Goal: Find specific page/section: Find specific page/section

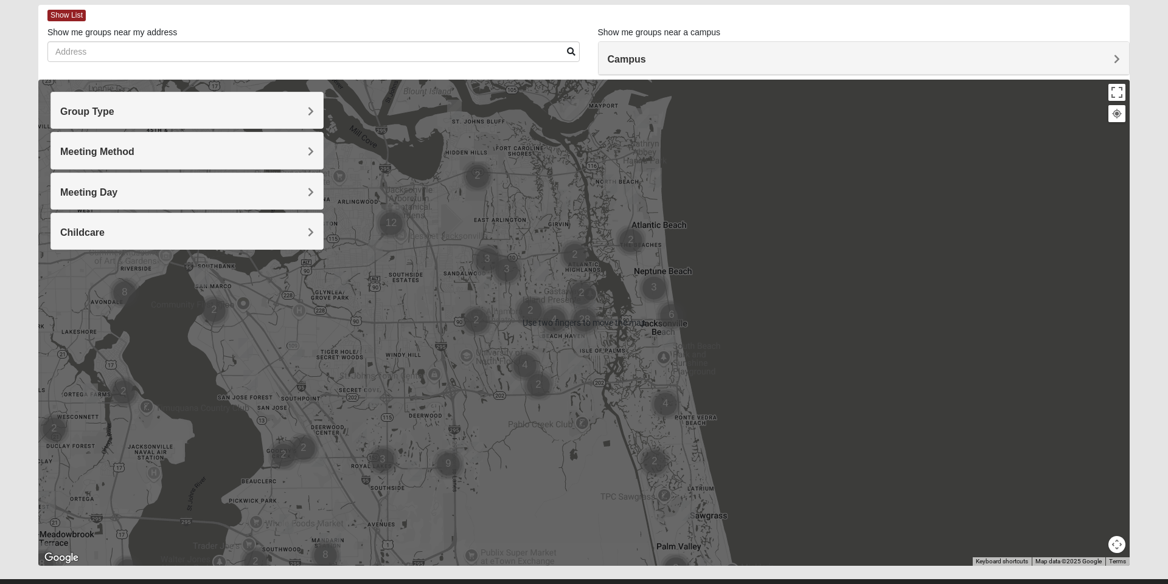
scroll to position [85, 0]
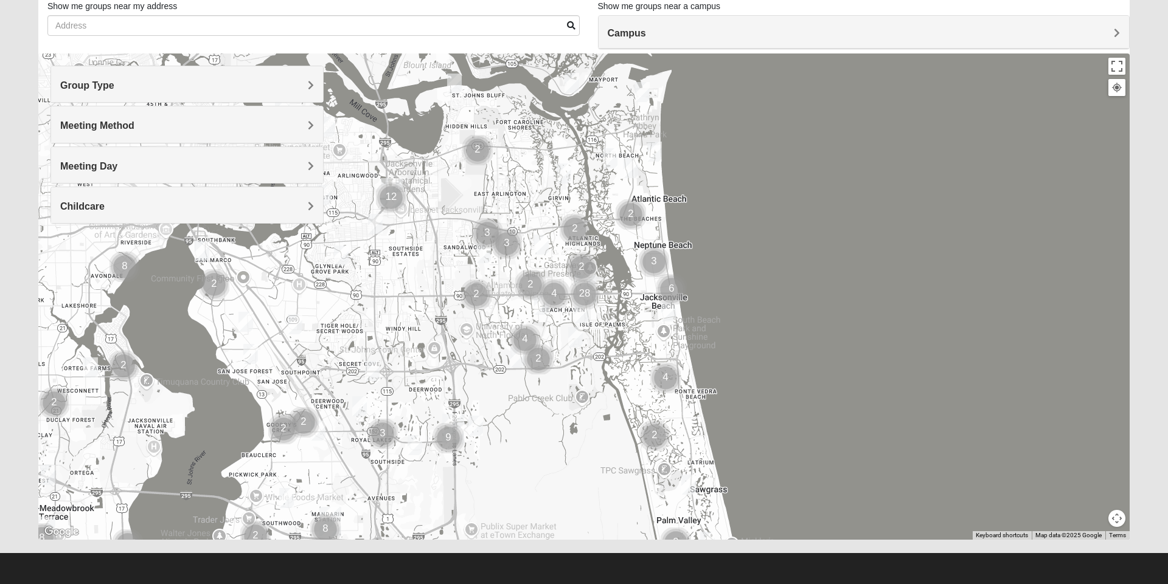
click at [78, 93] on div "Group Type" at bounding box center [187, 84] width 272 height 36
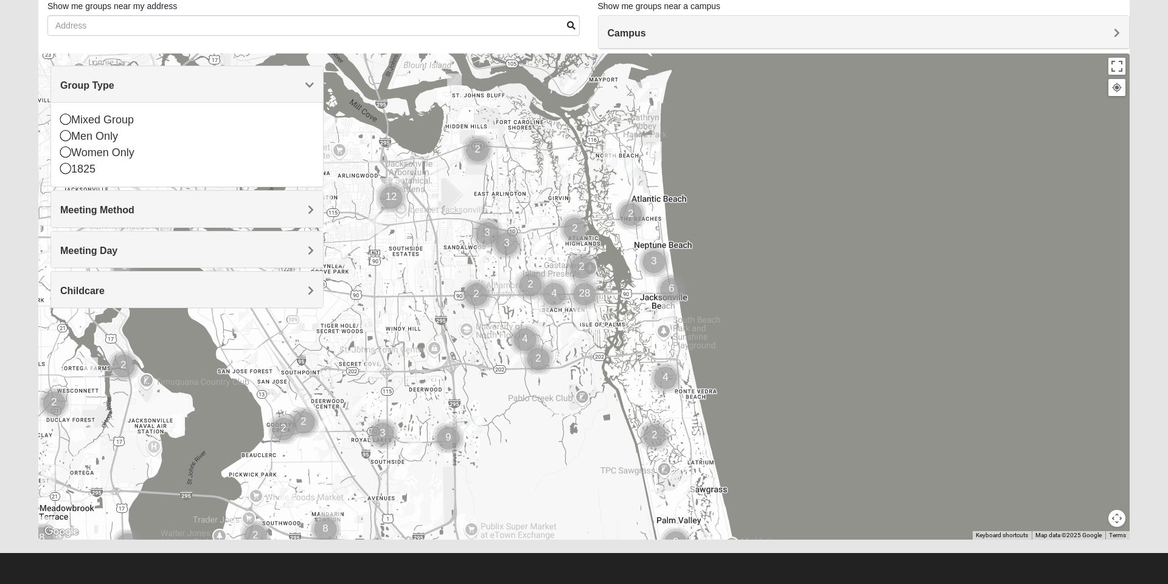
click at [75, 120] on div "Mixed Group" at bounding box center [187, 120] width 254 height 16
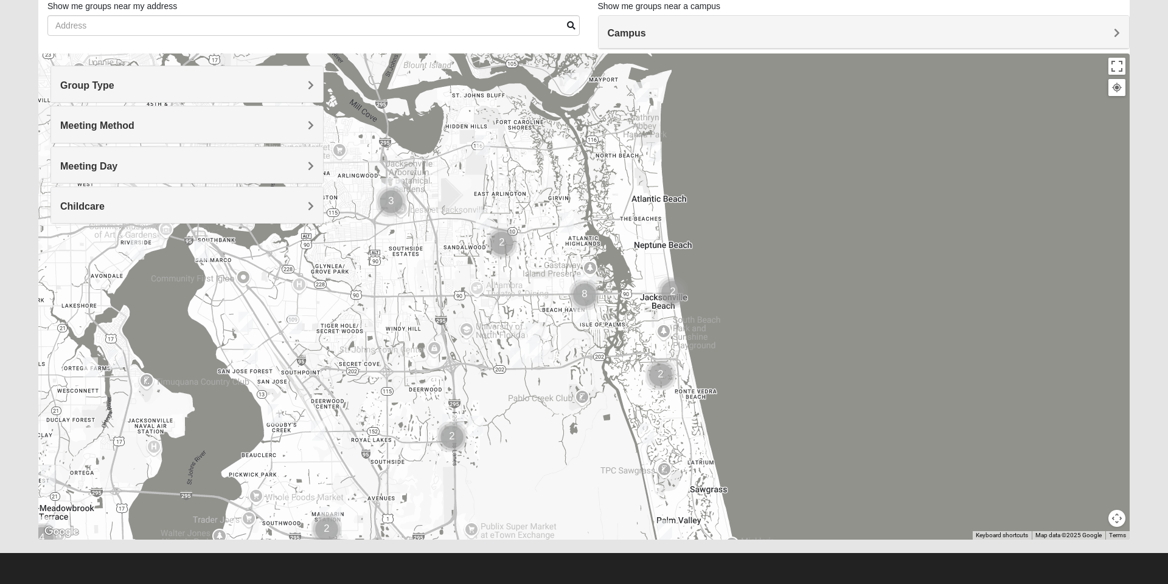
click at [79, 128] on span "Meeting Method" at bounding box center [97, 125] width 74 height 10
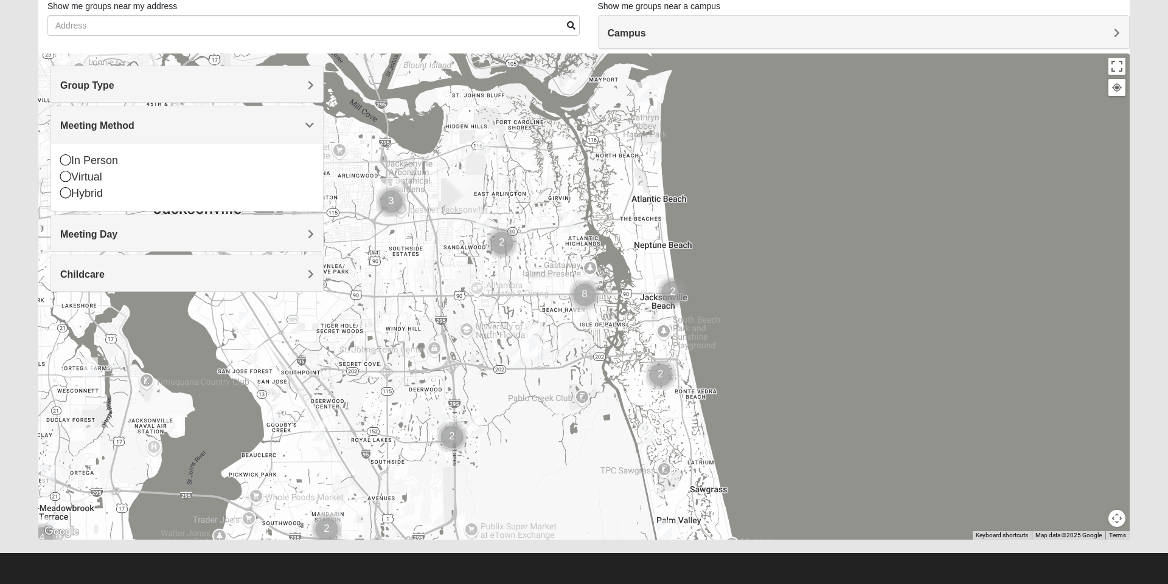
click at [75, 160] on div "In Person" at bounding box center [187, 161] width 254 height 16
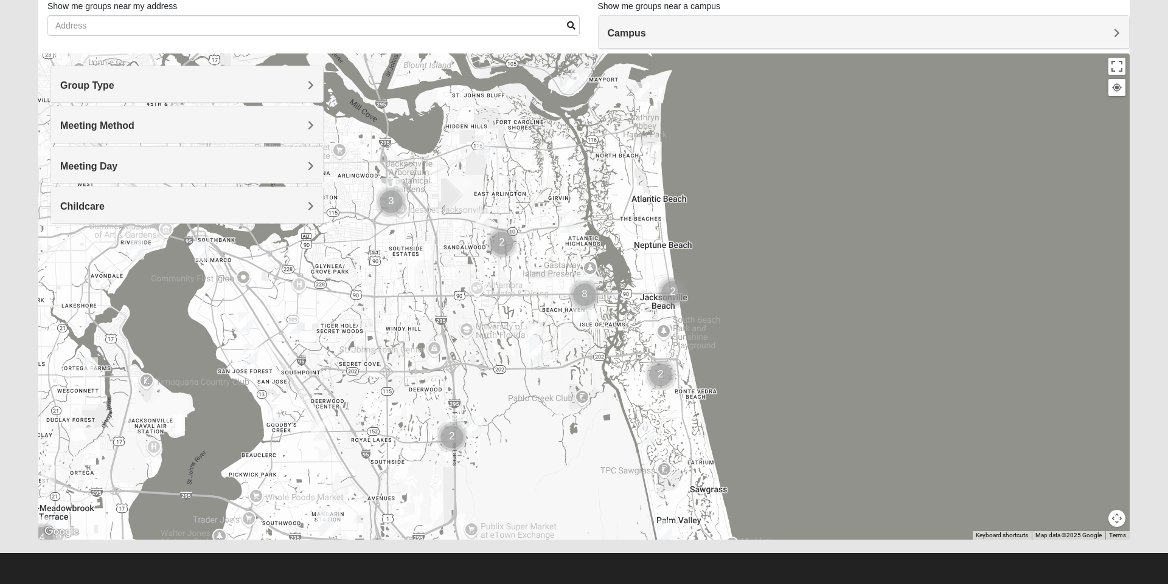
click at [85, 170] on span "Meeting Day" at bounding box center [88, 166] width 57 height 10
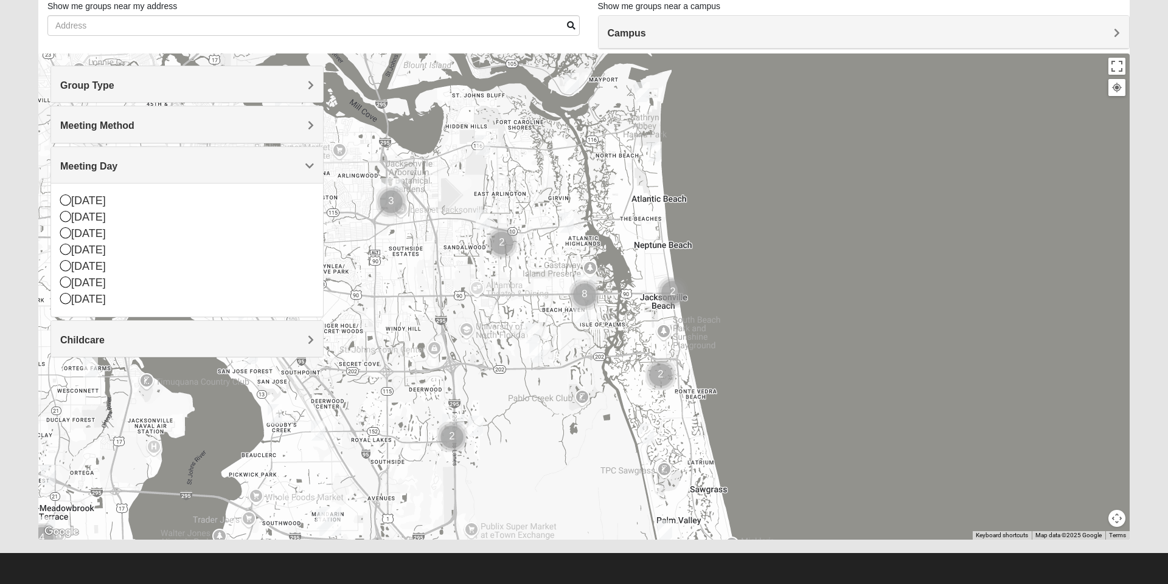
click at [75, 233] on div "[DATE]" at bounding box center [187, 234] width 254 height 16
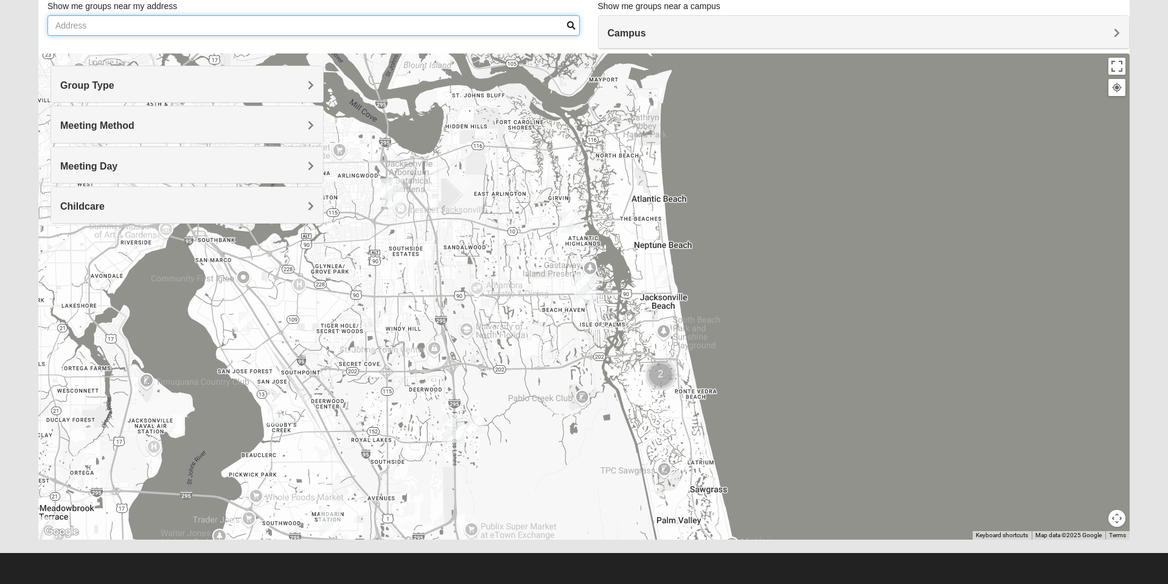
click at [137, 27] on input "Show me groups near my address" at bounding box center [313, 25] width 532 height 21
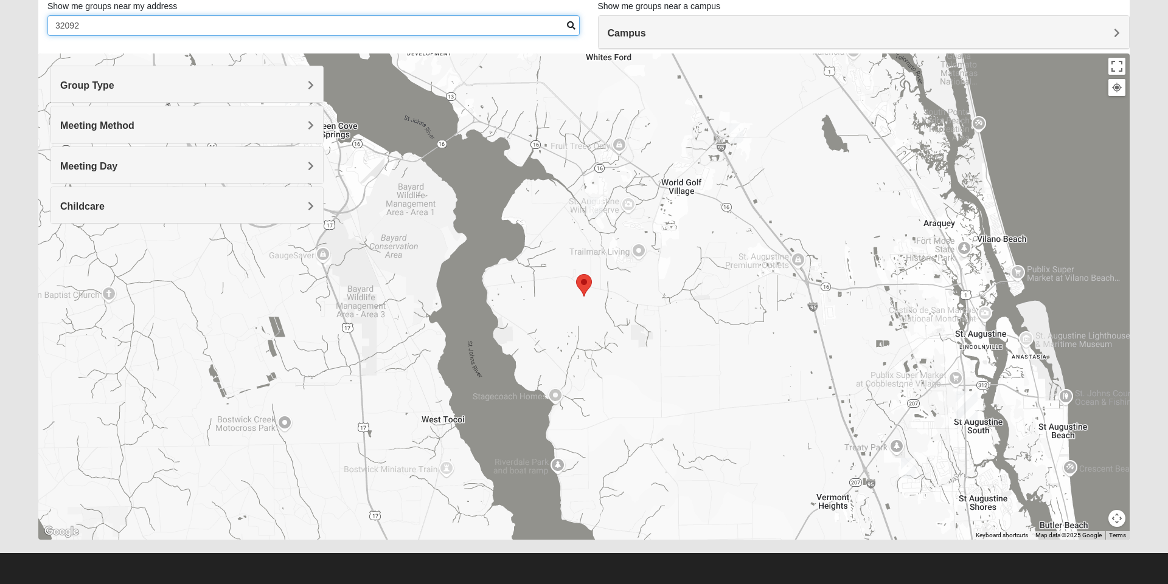
type input "32092"
click at [592, 209] on img "Mixed Kruse 32092" at bounding box center [595, 208] width 24 height 30
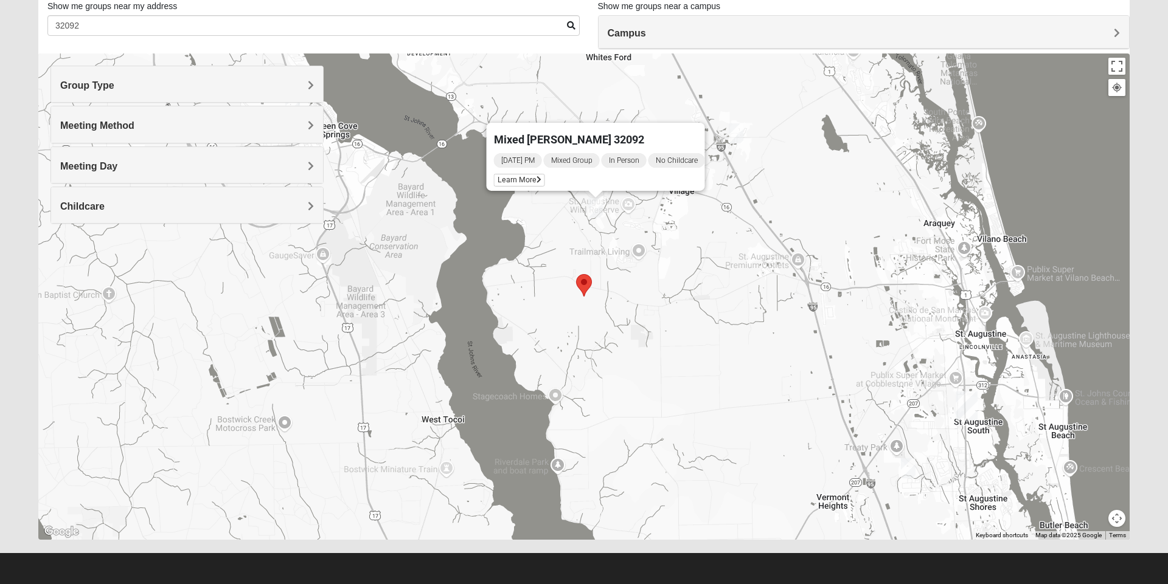
click at [740, 142] on img "Mixed Owen/Monk 32095" at bounding box center [736, 134] width 24 height 30
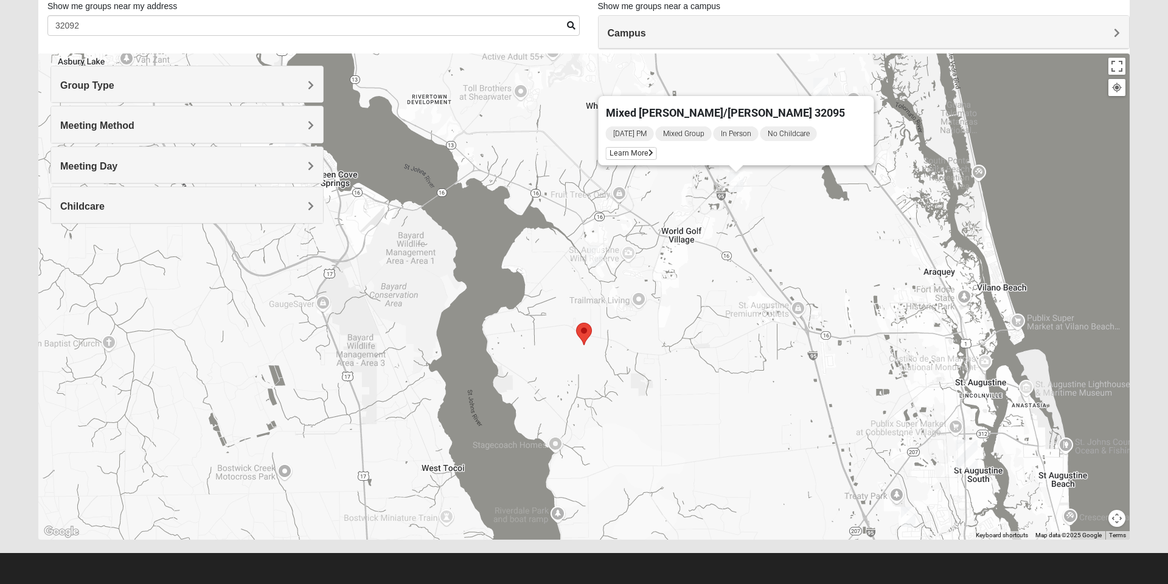
click at [642, 148] on span "Learn More" at bounding box center [631, 153] width 51 height 13
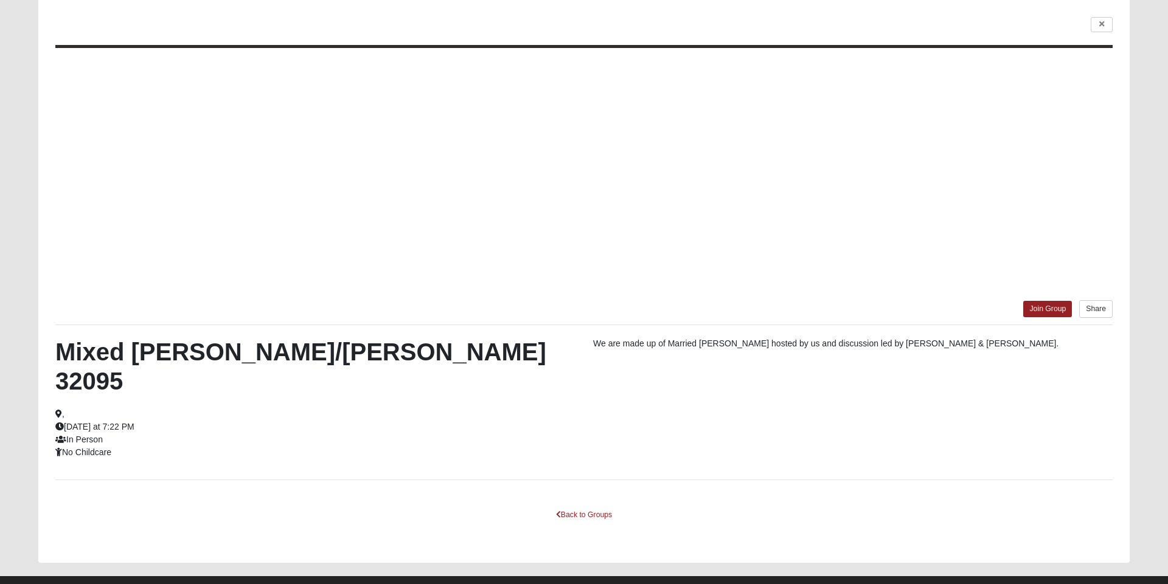
scroll to position [32, 0]
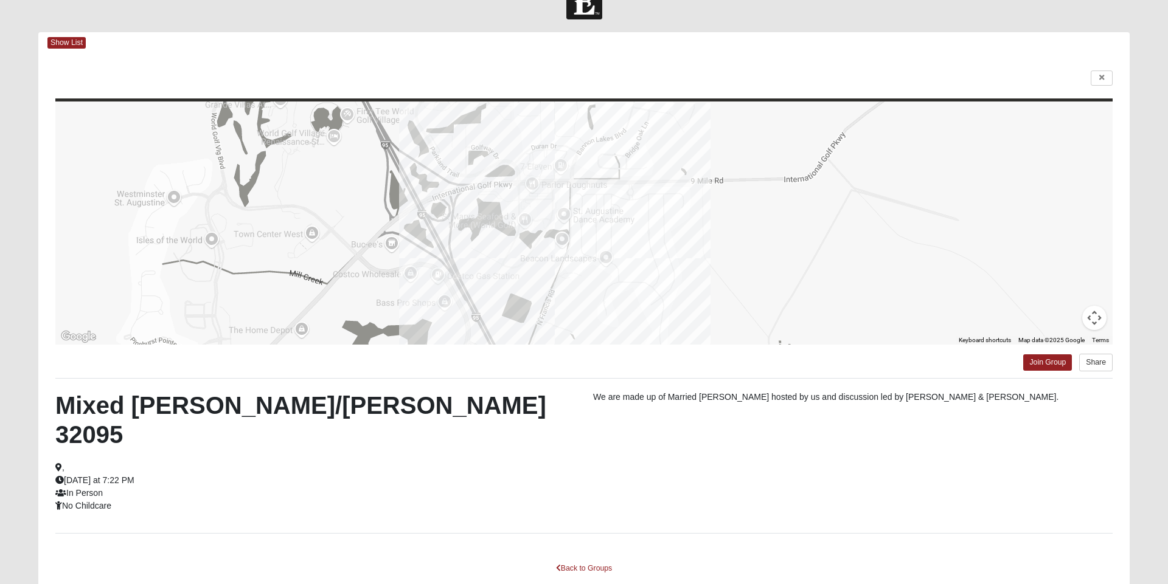
click at [67, 43] on span "Show List" at bounding box center [66, 43] width 38 height 12
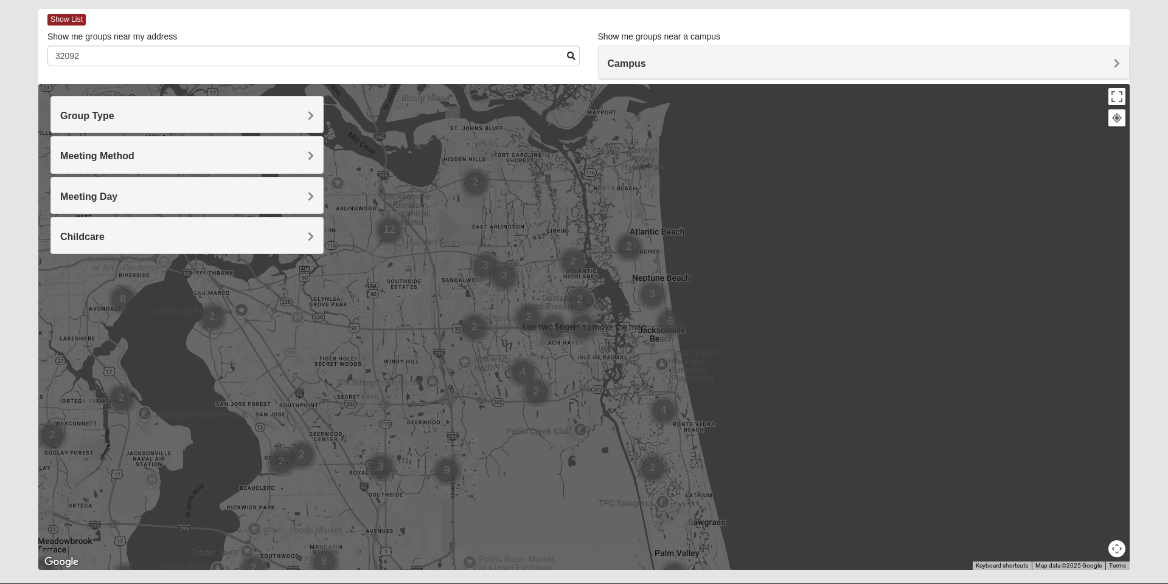
scroll to position [85, 0]
